Goal: Book appointment/travel/reservation

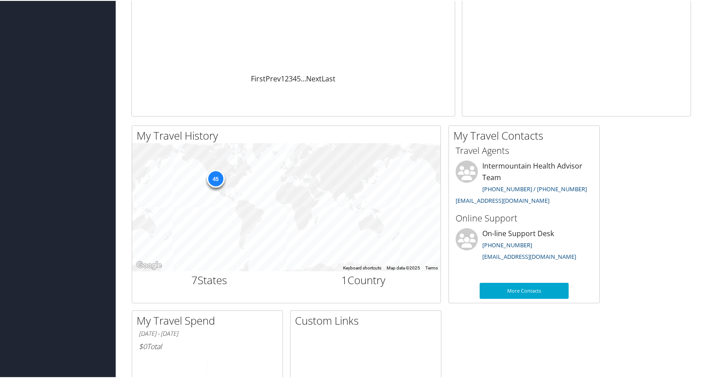
scroll to position [222, 0]
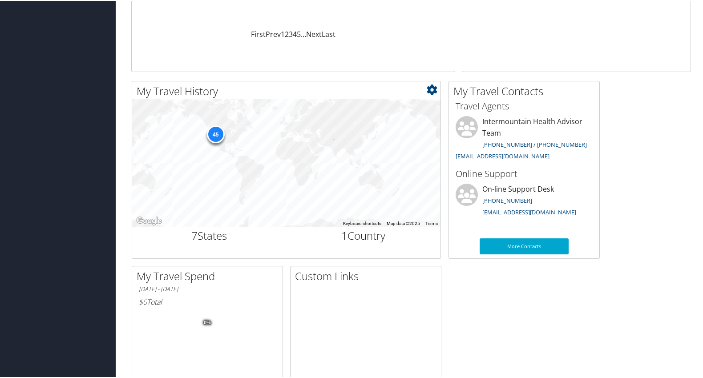
click at [218, 133] on div "45" at bounding box center [215, 134] width 18 height 18
click at [246, 170] on div "45" at bounding box center [286, 162] width 308 height 128
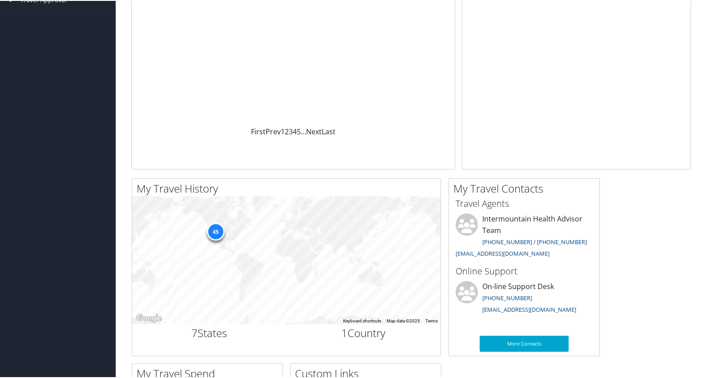
scroll to position [0, 0]
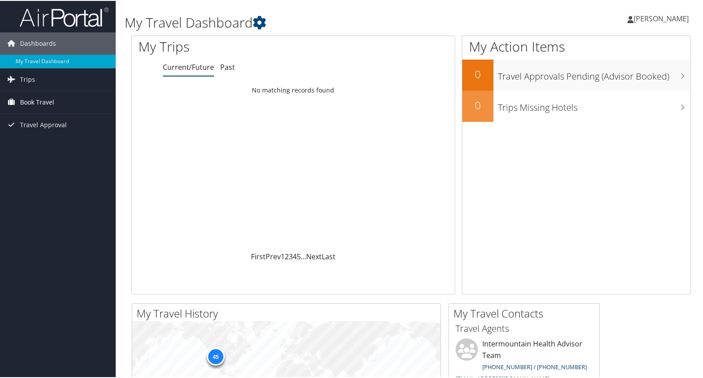
click at [34, 100] on span "Book Travel" at bounding box center [37, 101] width 34 height 22
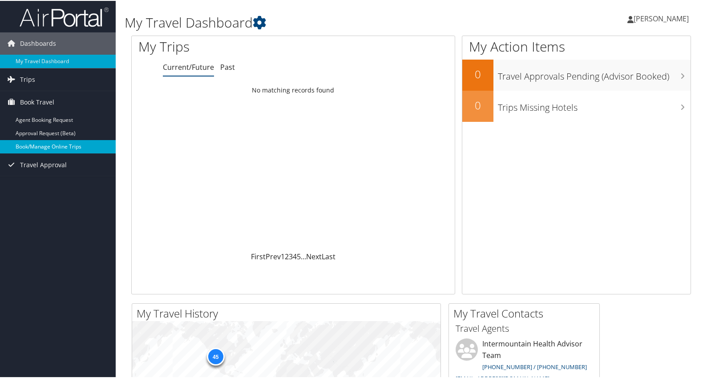
click at [39, 142] on link "Book/Manage Online Trips" at bounding box center [58, 145] width 116 height 13
